Goal: Complete application form: Complete application form

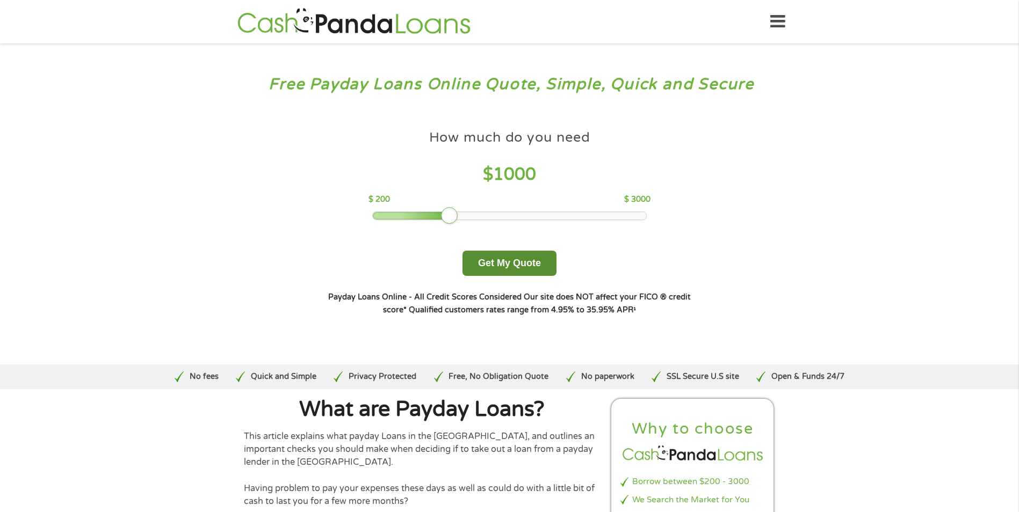
click at [522, 263] on button "Get My Quote" at bounding box center [509, 263] width 94 height 25
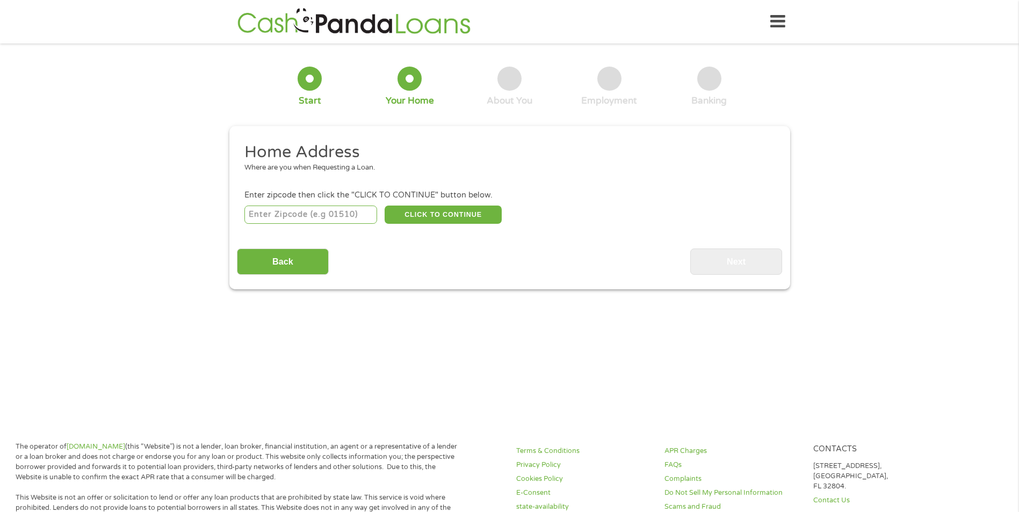
click at [290, 212] on input "number" at bounding box center [310, 215] width 133 height 18
type input "28206"
click at [424, 217] on button "CLICK TO CONTINUE" at bounding box center [443, 215] width 117 height 18
type input "28206"
type input "Charlotte"
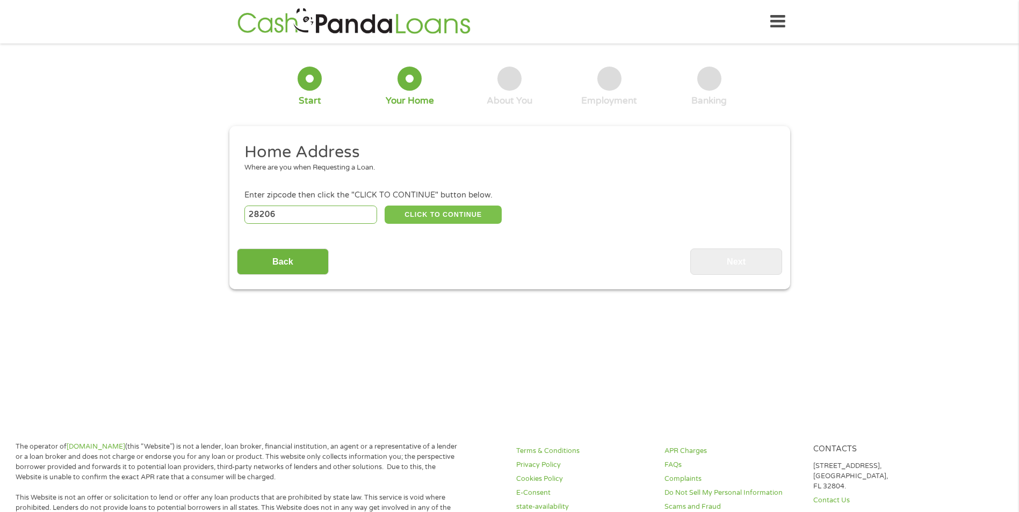
select select "North Carolina"
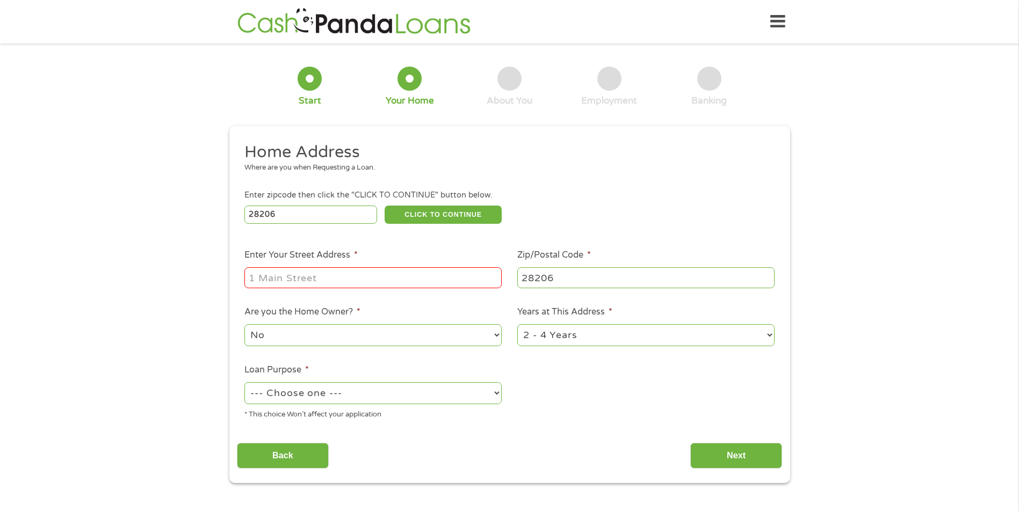
click at [388, 286] on input "Enter Your Street Address *" at bounding box center [372, 278] width 257 height 20
type input "1015 N alexander st"
click at [422, 392] on select "--- Choose one --- Pay Bills Debt Consolidation Home Improvement Major Purchase…" at bounding box center [372, 393] width 257 height 22
select select "paybills"
click at [244, 382] on select "--- Choose one --- Pay Bills Debt Consolidation Home Improvement Major Purchase…" at bounding box center [372, 393] width 257 height 22
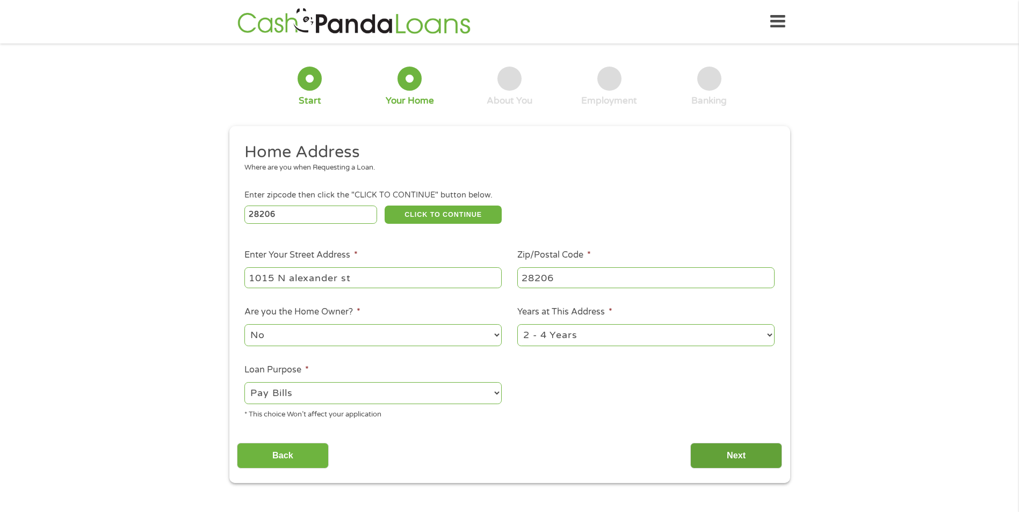
click at [717, 455] on input "Next" at bounding box center [736, 456] width 92 height 26
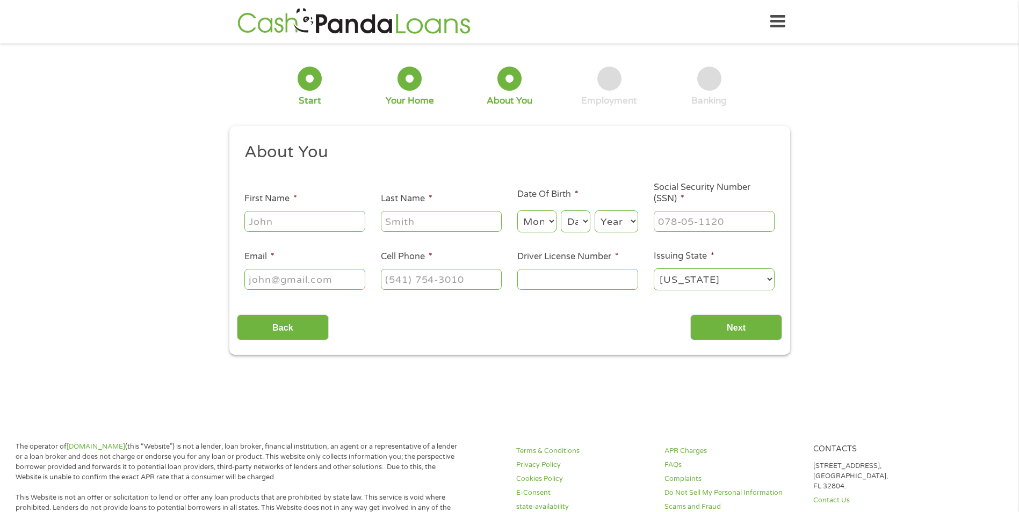
click at [305, 213] on input "First Name *" at bounding box center [304, 221] width 121 height 20
type input "Bruce"
click at [387, 225] on input "Last Name *" at bounding box center [441, 221] width 121 height 20
type input "Washington"
click at [540, 228] on select "Month 1 2 3 4 5 6 7 8 9 10 11 12" at bounding box center [536, 222] width 39 height 22
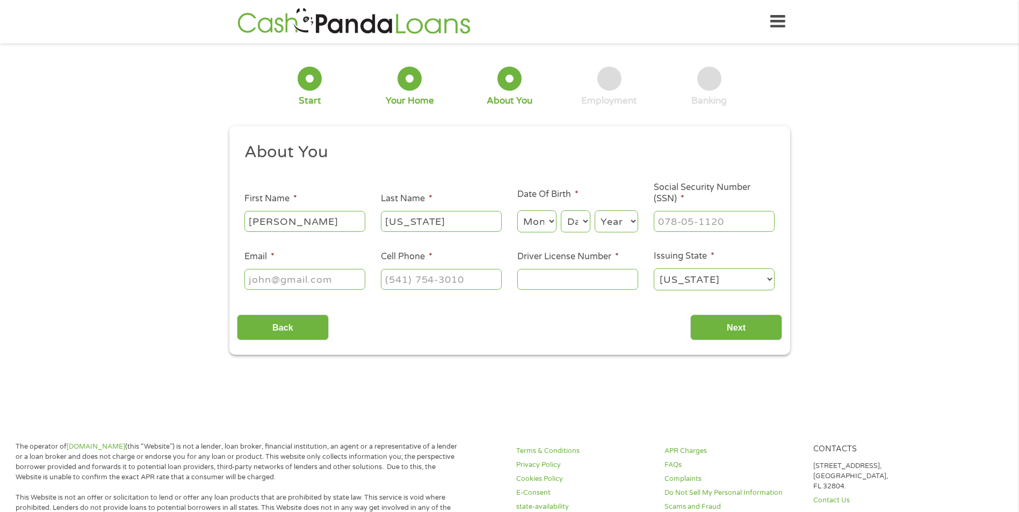
select select "2"
click at [517, 211] on select "Month 1 2 3 4 5 6 7 8 9 10 11 12" at bounding box center [536, 222] width 39 height 22
click at [567, 227] on select "Day 1 2 3 4 5 6 7 8 9 10 11 12 13 14 15 16 17 18 19 20 21 22 23 24 25 26 27 28 …" at bounding box center [575, 222] width 29 height 22
select select "12"
click at [561, 211] on select "Day 1 2 3 4 5 6 7 8 9 10 11 12 13 14 15 16 17 18 19 20 21 22 23 24 25 26 27 28 …" at bounding box center [575, 222] width 29 height 22
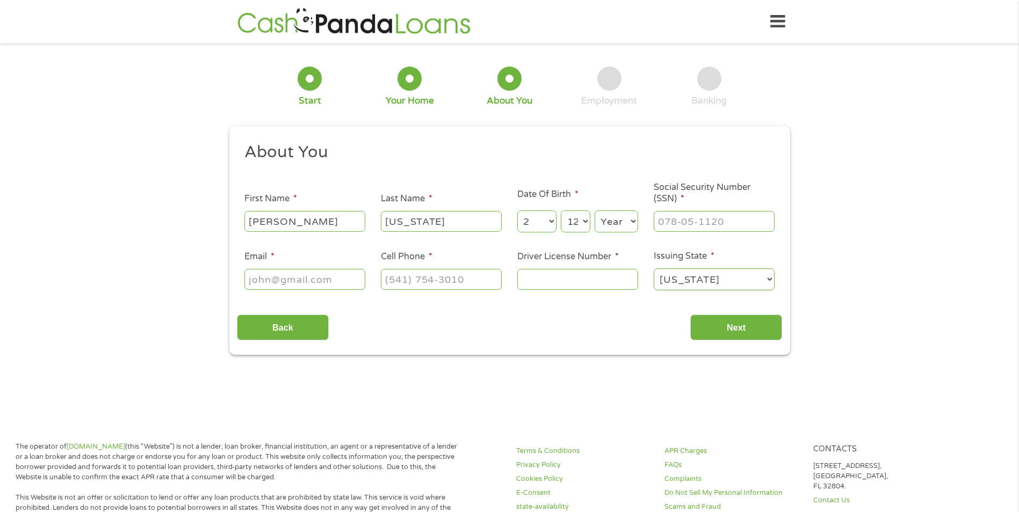
click at [618, 226] on select "Year 2007 2006 2005 2004 2003 2002 2001 2000 1999 1998 1997 1996 1995 1994 1993…" at bounding box center [617, 222] width 44 height 22
select select "1997"
click at [595, 211] on select "Year 2007 2006 2005 2004 2003 2002 2001 2000 1999 1998 1997 1996 1995 1994 1993…" at bounding box center [617, 222] width 44 height 22
click at [687, 215] on input "___-__-____" at bounding box center [714, 221] width 121 height 20
type input "655-01-3337"
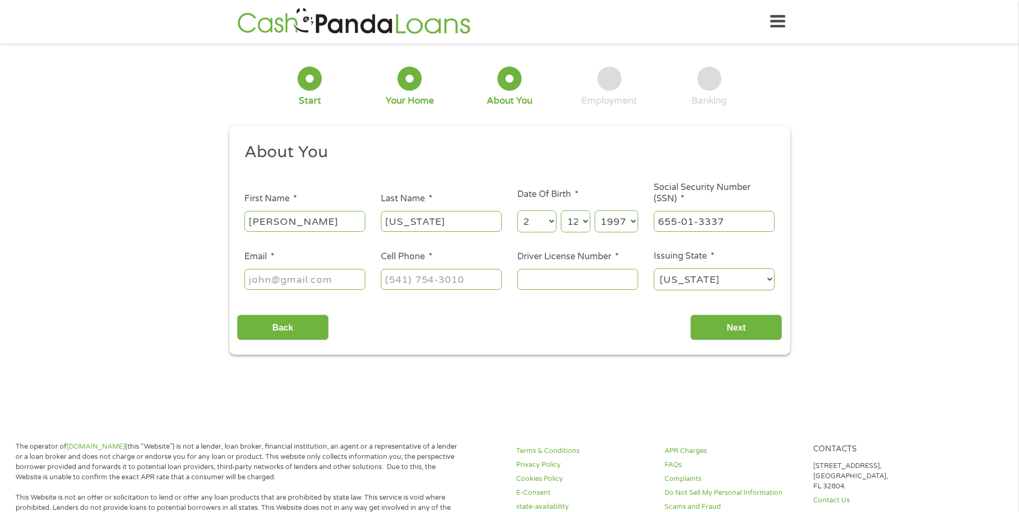
click at [290, 274] on input "Email *" at bounding box center [304, 279] width 121 height 20
type input "bjwashin@gmail.com"
click at [389, 286] on input "(___) ___-____" at bounding box center [441, 279] width 121 height 20
type input "(843) 568-0220"
click at [532, 282] on input "Driver License Number *" at bounding box center [577, 279] width 121 height 20
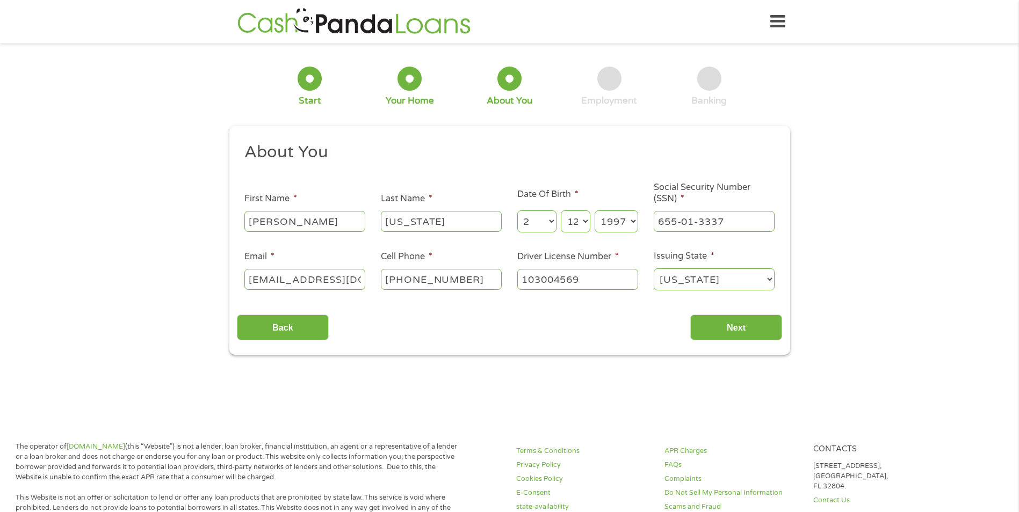
type input "103004569"
click at [696, 279] on select "Alabama Alaska Arizona Arkansas California Colorado Connecticut Delaware Distri…" at bounding box center [714, 280] width 121 height 22
select select "South Carolina"
click at [654, 269] on select "Alabama Alaska Arizona Arkansas California Colorado Connecticut Delaware Distri…" at bounding box center [714, 280] width 121 height 22
click at [726, 324] on input "Next" at bounding box center [736, 328] width 92 height 26
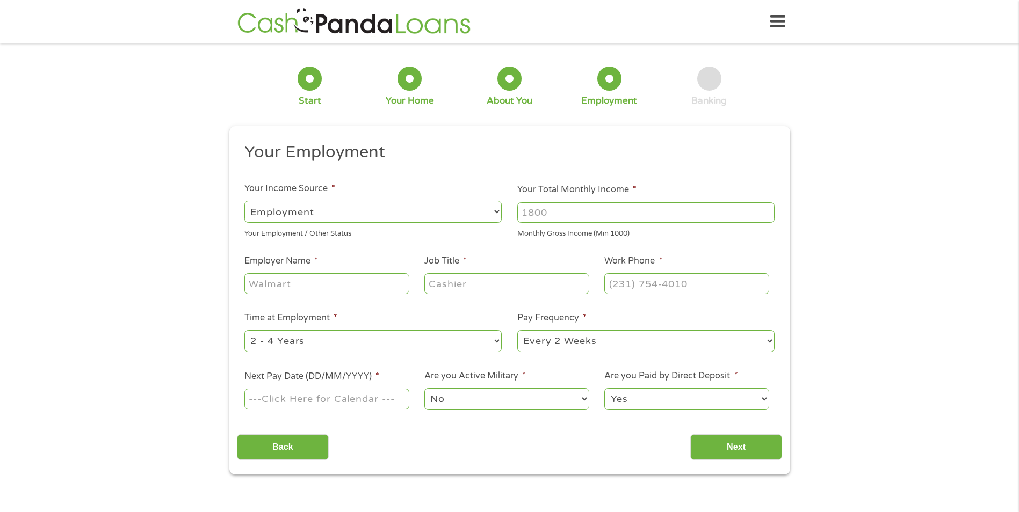
click at [565, 215] on input "Your Total Monthly Income *" at bounding box center [645, 213] width 257 height 20
type input "4400"
click at [290, 281] on input "Employer Name *" at bounding box center [326, 283] width 164 height 20
type input "Corning"
click at [469, 283] on input "Job Title *" at bounding box center [506, 283] width 164 height 20
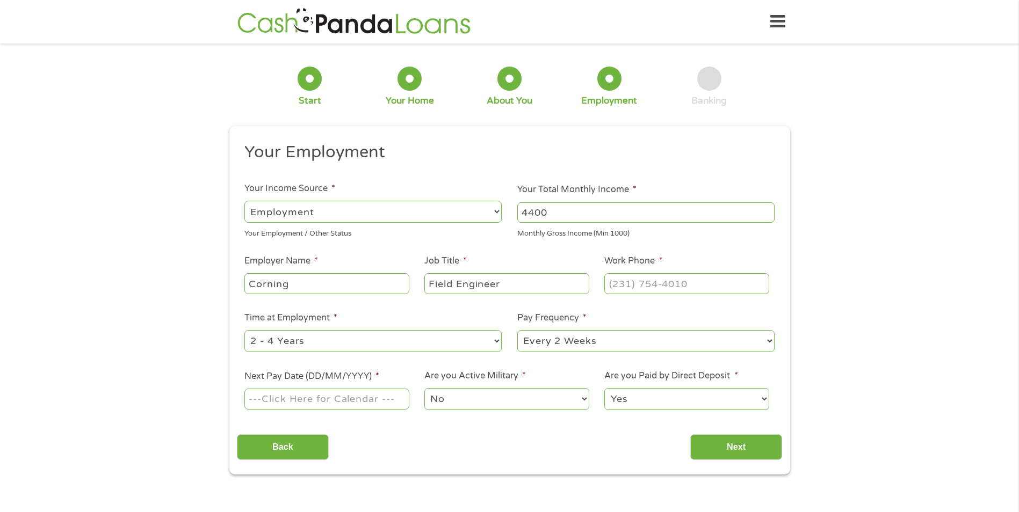
type input "Field Engineer"
click at [657, 287] on input "(___) ___-____" at bounding box center [686, 283] width 164 height 20
type input "(607) 438-7979"
click at [395, 397] on input "Next Pay Date (DD/MM/YYYY) *" at bounding box center [326, 399] width 164 height 20
type input "24/09/2025"
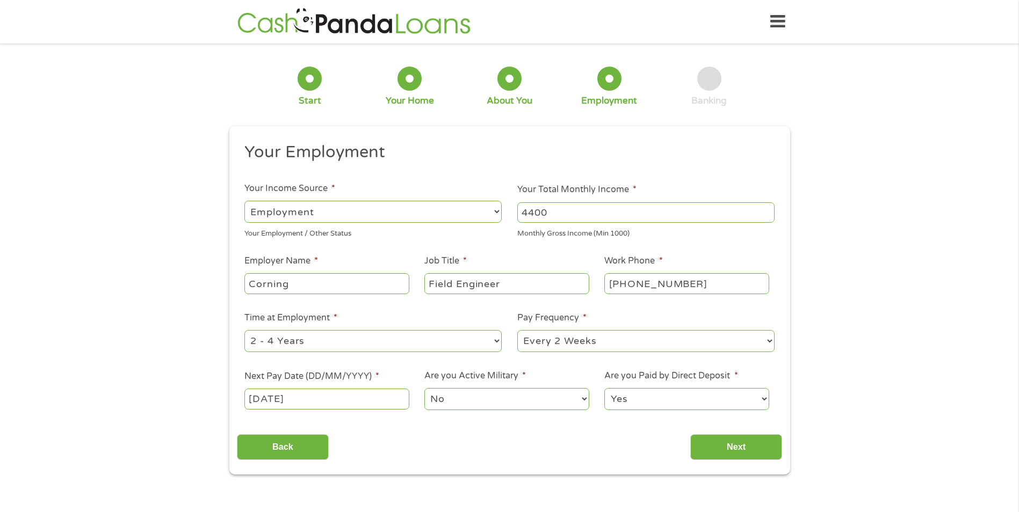
click at [498, 395] on select "No Yes" at bounding box center [506, 399] width 164 height 22
click at [693, 418] on ul "Your Employment Your Income Source * --- Choose one --- Employment Self Employe…" at bounding box center [509, 281] width 545 height 278
click at [709, 445] on input "Next" at bounding box center [736, 448] width 92 height 26
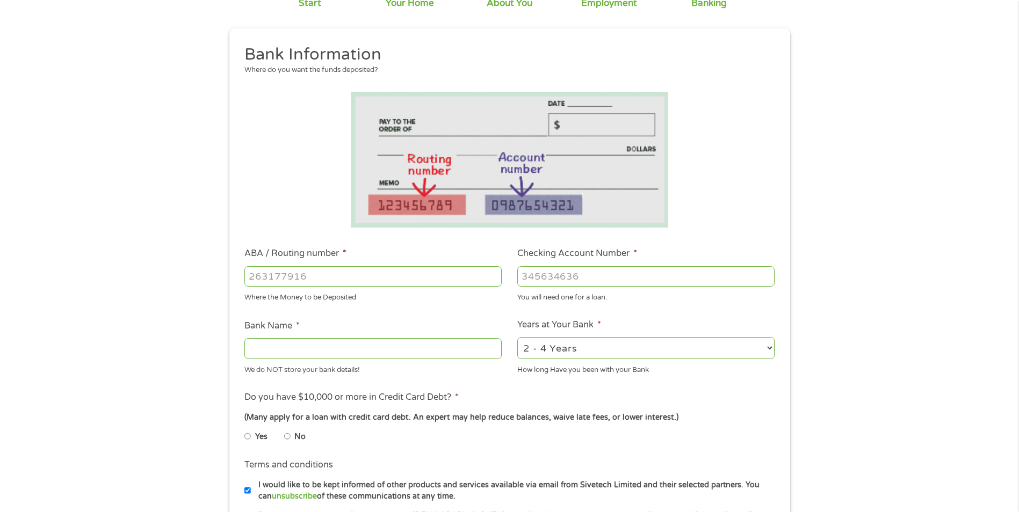
scroll to position [107, 0]
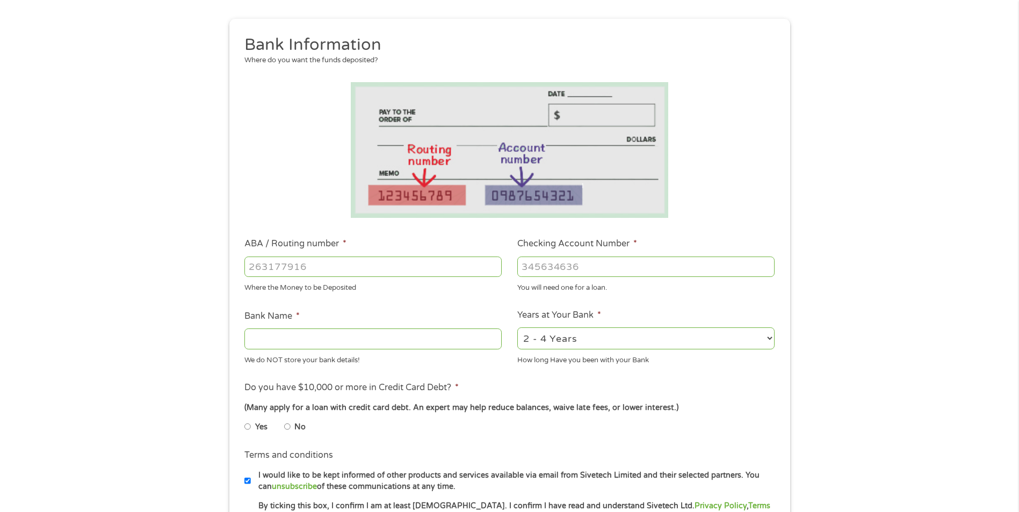
click at [286, 265] on input "ABA / Routing number *" at bounding box center [372, 267] width 257 height 20
type input "053012029"
type input "REGIONS BANK"
type input "053012029"
click at [587, 265] on input "Checking Account Number *" at bounding box center [645, 267] width 257 height 20
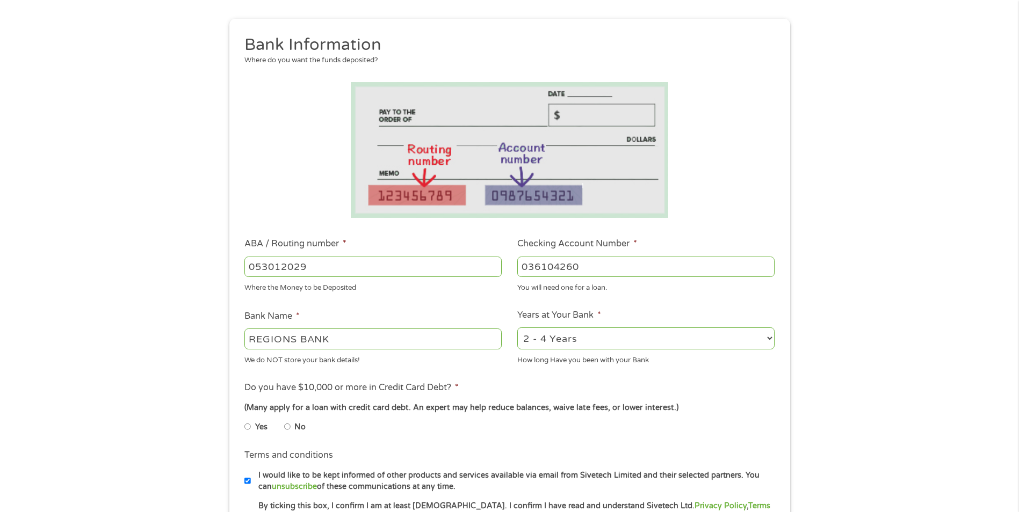
type input "036104260"
click at [640, 301] on ul "Bank Information Where do you want the funds deposited? ABA / Routing number * …" at bounding box center [509, 301] width 545 height 535
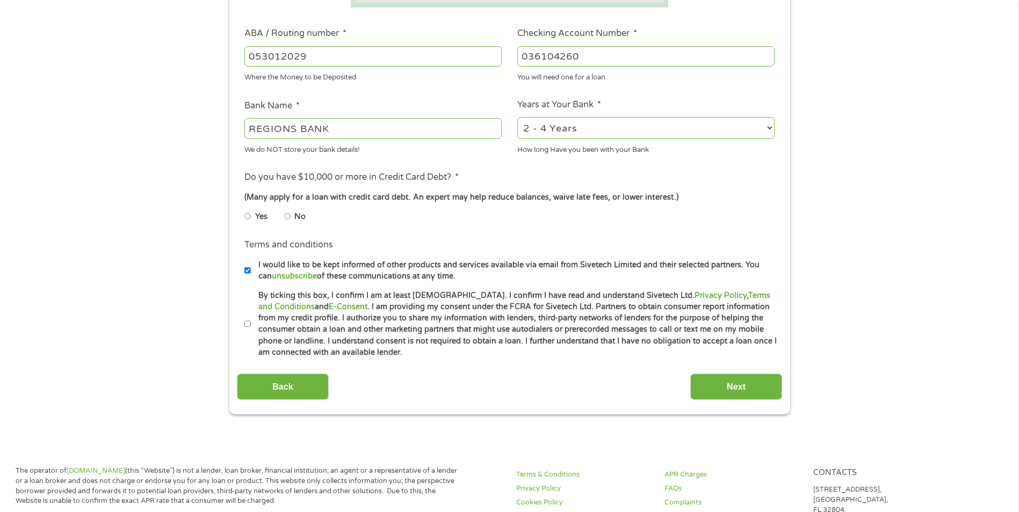
scroll to position [322, 0]
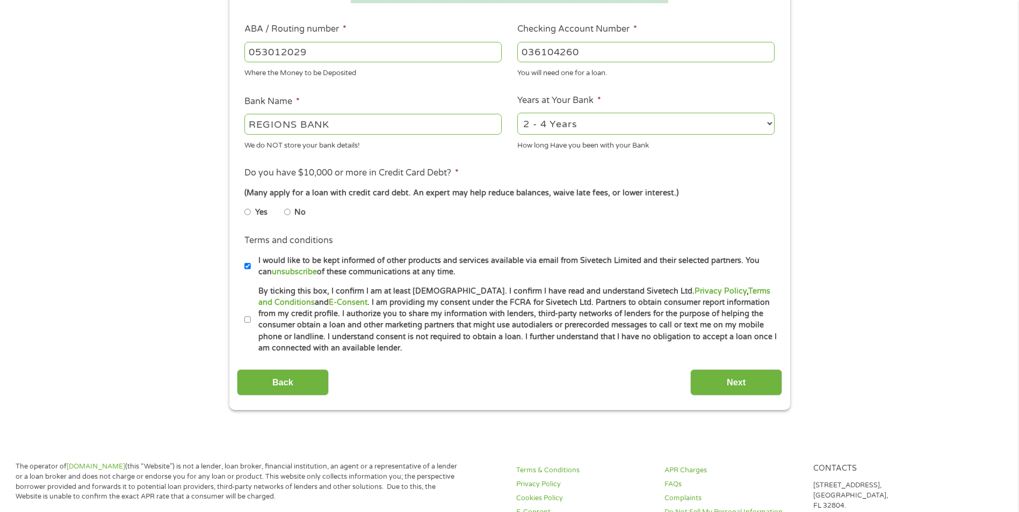
click at [292, 214] on li "No" at bounding box center [303, 212] width 39 height 21
click at [288, 211] on input "No" at bounding box center [287, 212] width 6 height 17
radio input "true"
click at [248, 317] on input "By ticking this box, I confirm I am at least 18 years old. I confirm I have rea…" at bounding box center [247, 320] width 6 height 17
checkbox input "true"
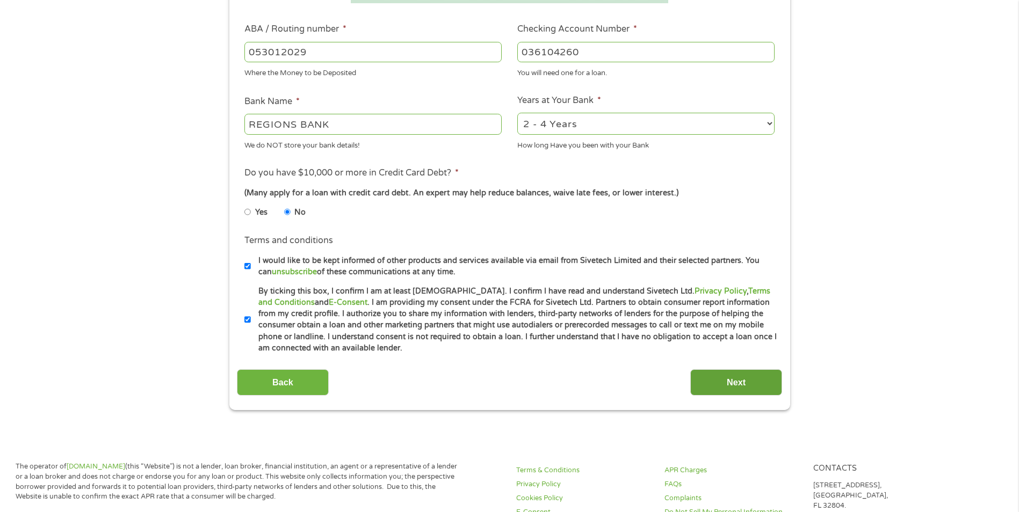
click at [722, 382] on input "Next" at bounding box center [736, 383] width 92 height 26
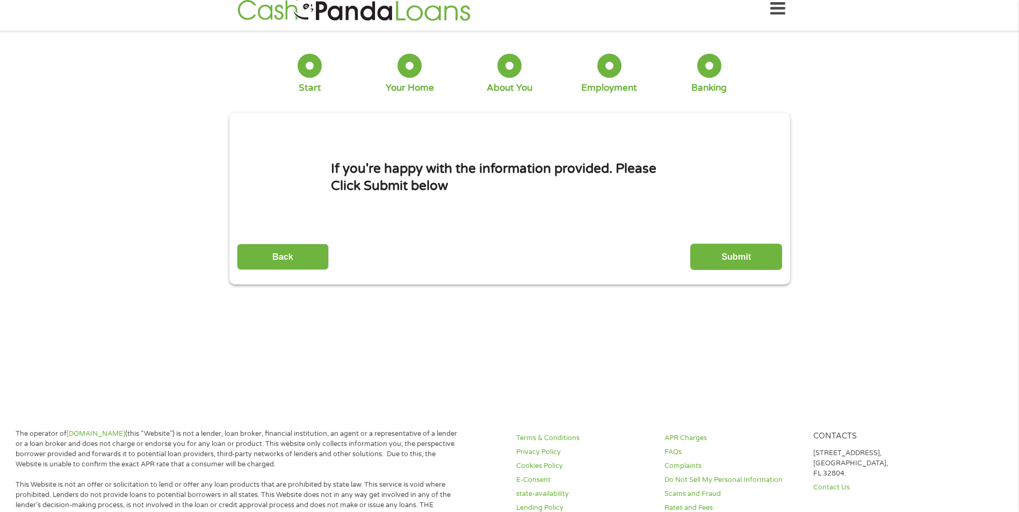
scroll to position [0, 0]
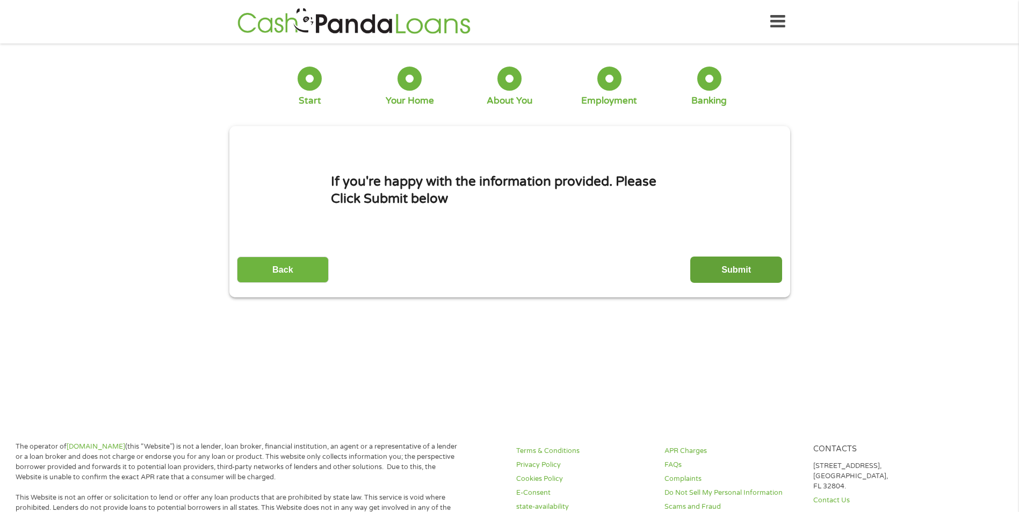
click at [752, 273] on input "Submit" at bounding box center [736, 270] width 92 height 26
